Goal: Task Accomplishment & Management: Manage account settings

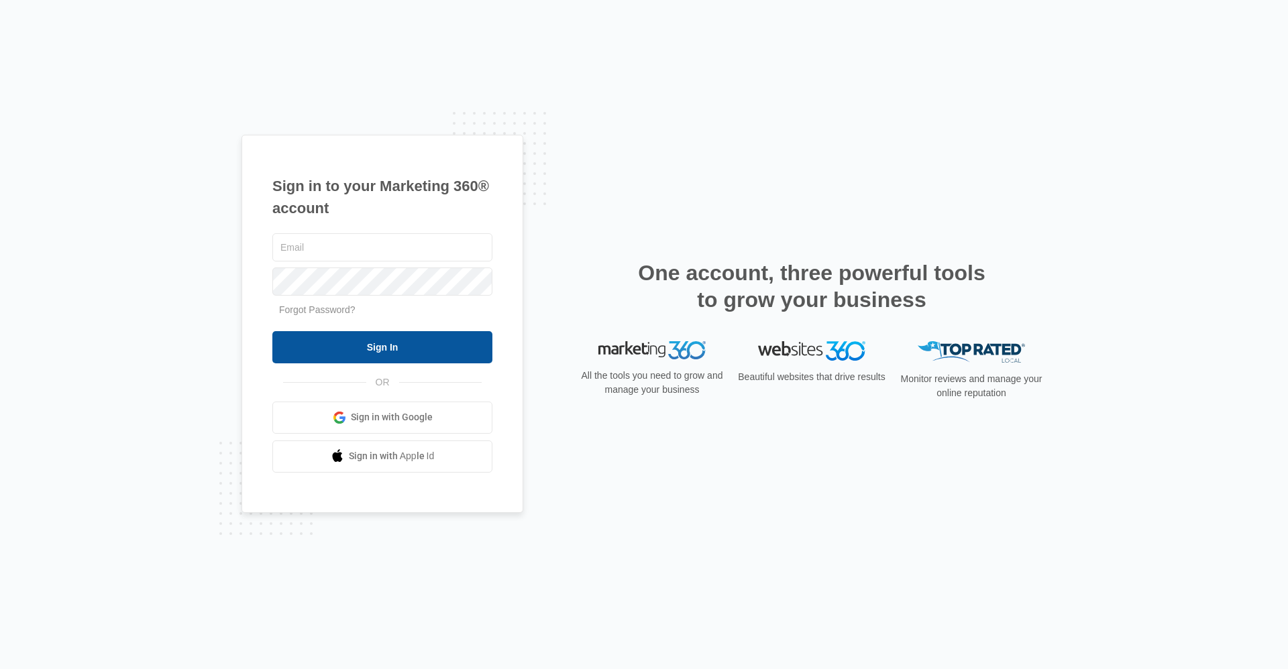
type input "[EMAIL_ADDRESS][DOMAIN_NAME]"
click at [455, 338] on input "Sign In" at bounding box center [382, 347] width 220 height 32
